Goal: Browse casually

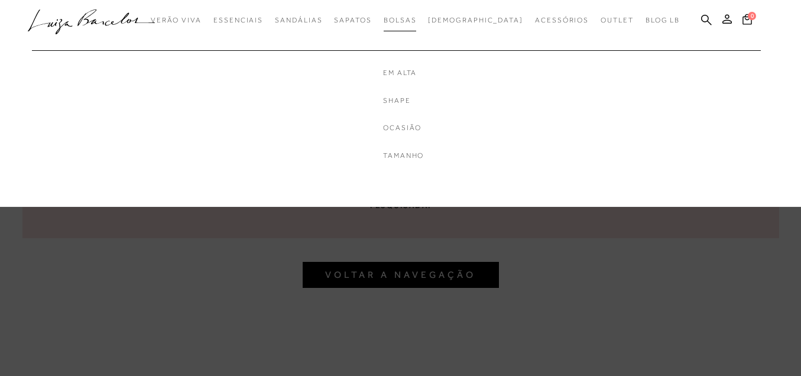
click at [417, 9] on link "Bolsas" at bounding box center [399, 20] width 33 height 22
click at [417, 17] on span "Bolsas" at bounding box center [399, 20] width 33 height 8
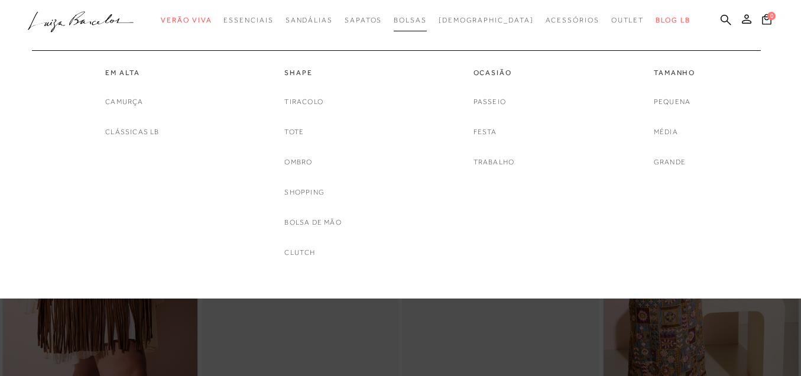
click at [427, 19] on span "Bolsas" at bounding box center [409, 20] width 33 height 8
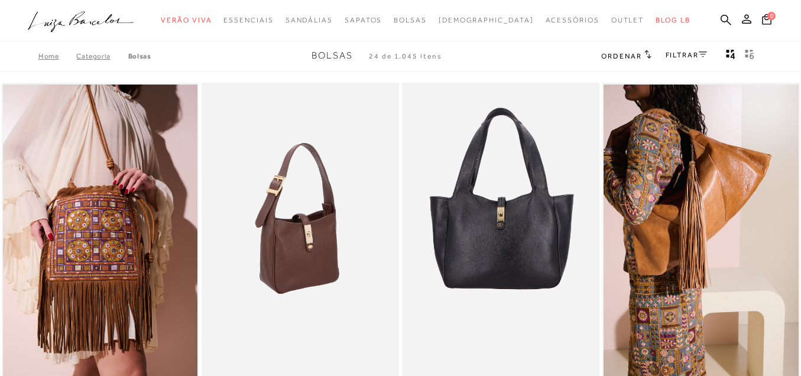
click at [331, 225] on img at bounding box center [301, 231] width 196 height 296
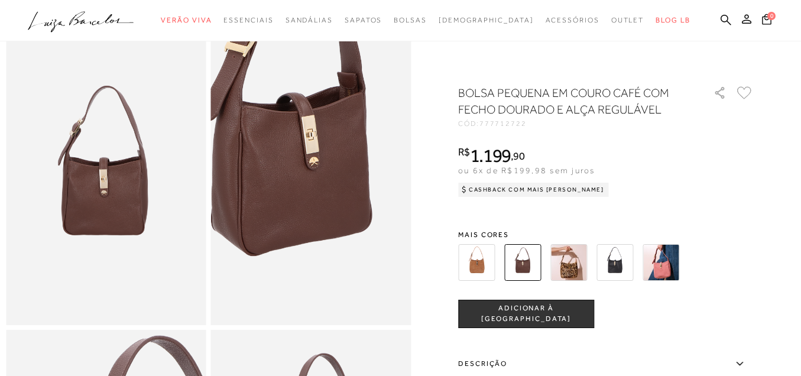
scroll to position [118, 0]
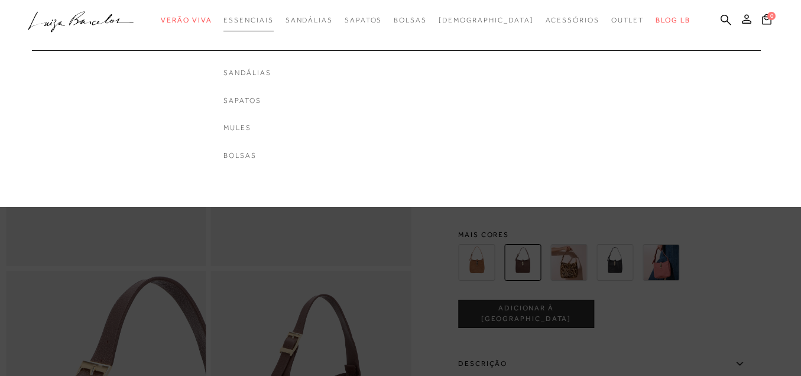
click at [258, 18] on span "Essenciais" at bounding box center [248, 20] width 50 height 8
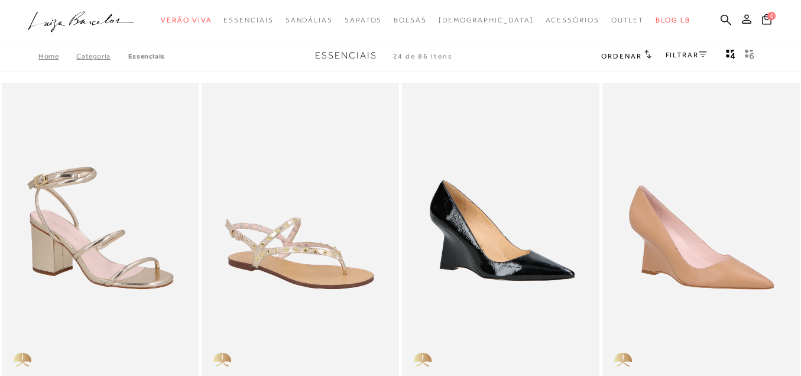
click at [246, 29] on ul ".a{fill-rule:evenodd;} Verão Viva Em alta Favoritos das Influenciadoras Apostas…" at bounding box center [391, 20] width 727 height 22
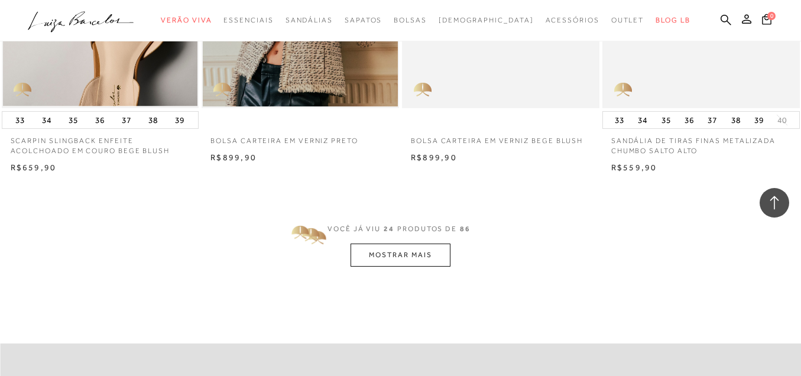
scroll to position [2078, 0]
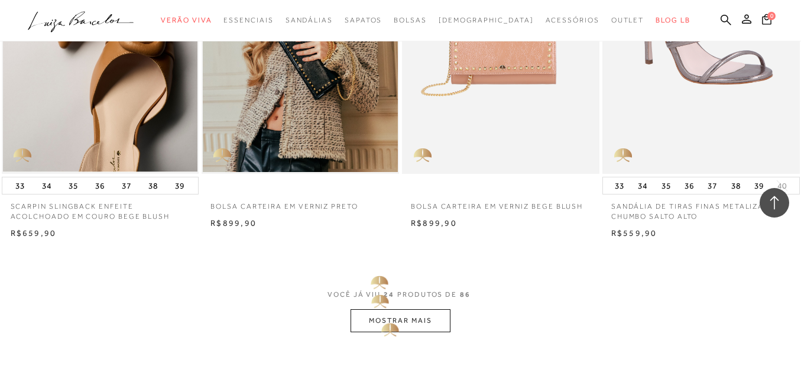
click at [380, 314] on button "MOSTRAR MAIS" at bounding box center [399, 320] width 99 height 23
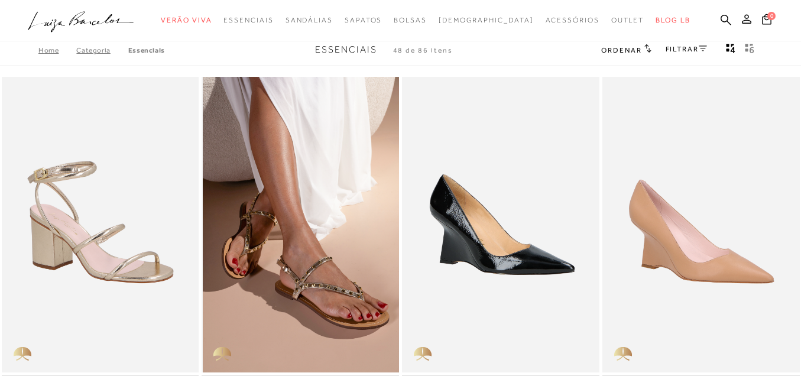
scroll to position [0, 0]
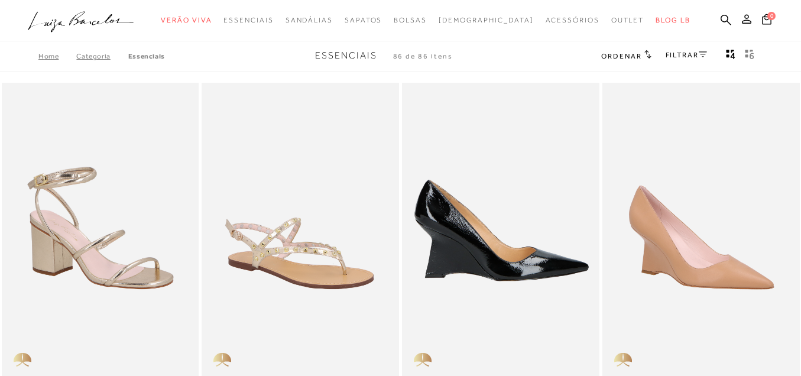
drag, startPoint x: 177, startPoint y: 139, endPoint x: 518, endPoint y: 119, distance: 342.1
click at [518, 119] on ul at bounding box center [500, 230] width 195 height 292
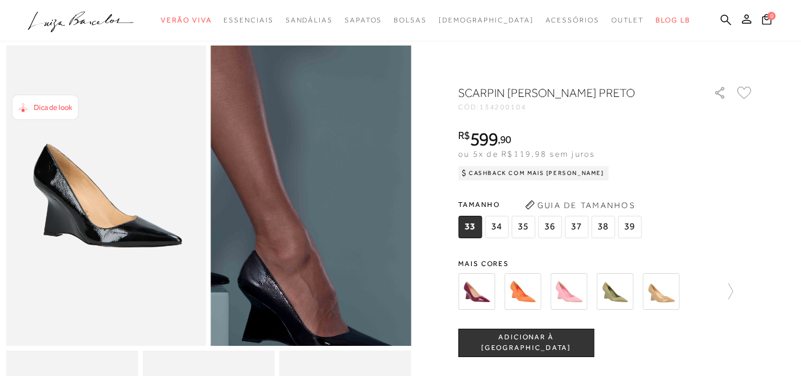
scroll to position [118, 0]
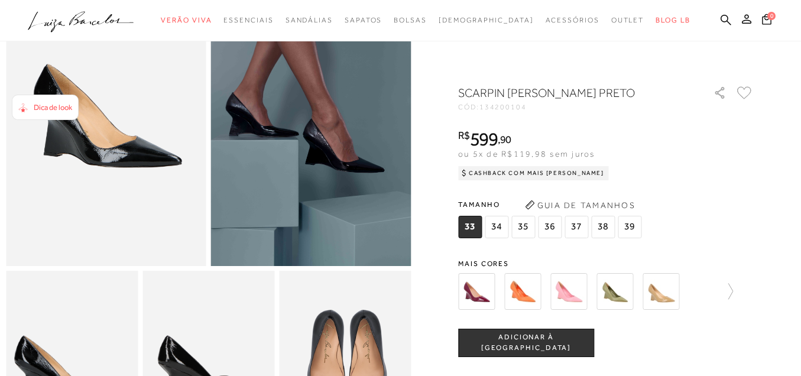
click at [526, 295] on img at bounding box center [522, 291] width 37 height 37
